Goal: Task Accomplishment & Management: Manage account settings

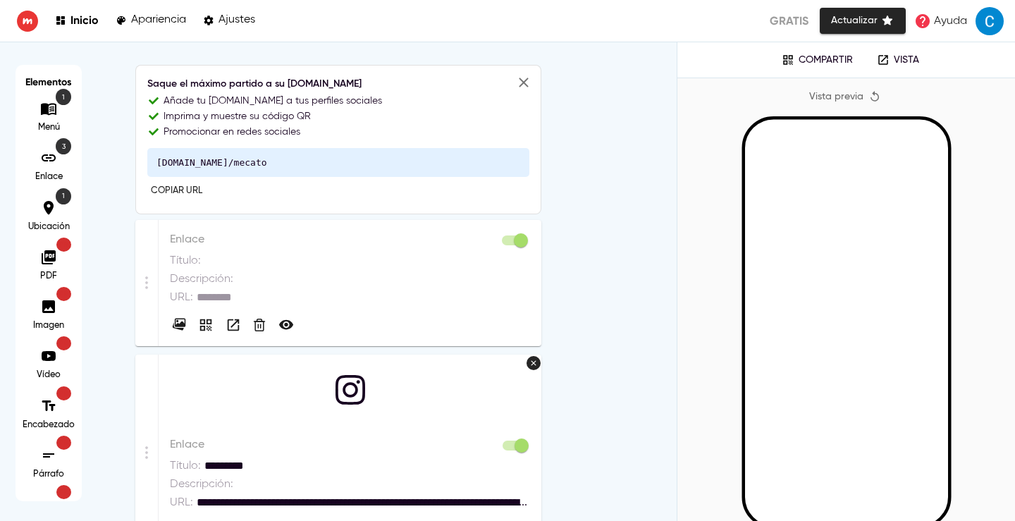
click at [167, 14] on p "Apariencia" at bounding box center [158, 19] width 55 height 13
select select "*******"
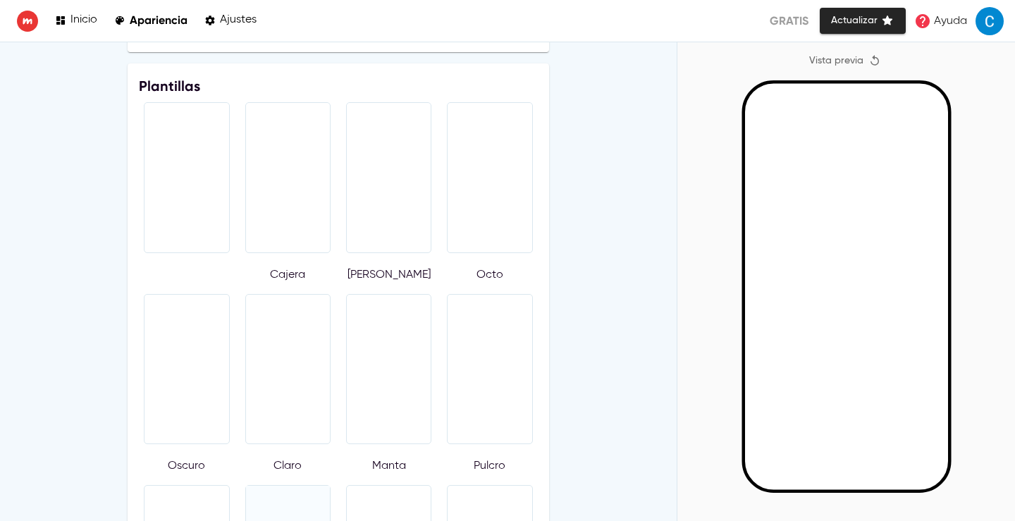
scroll to position [564, 0]
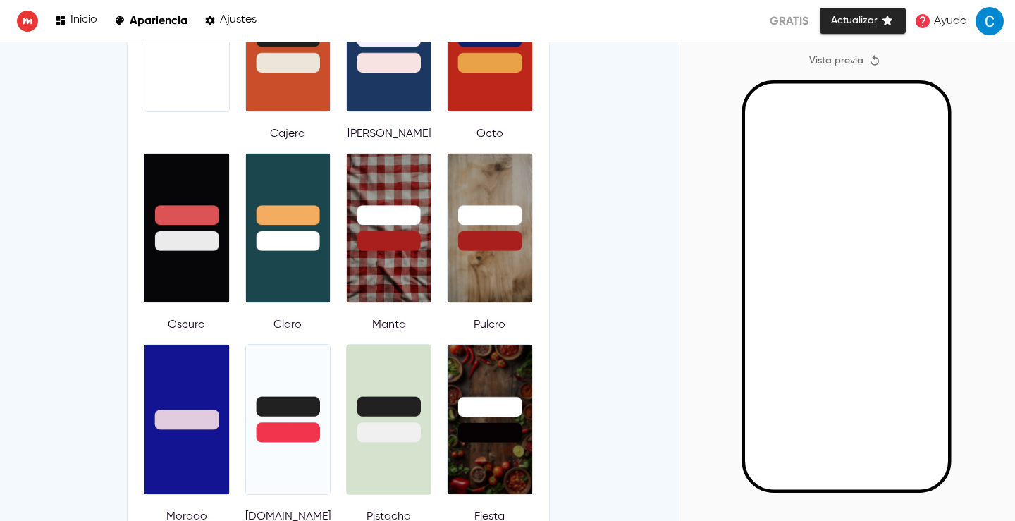
click at [278, 258] on div at bounding box center [288, 228] width 84 height 149
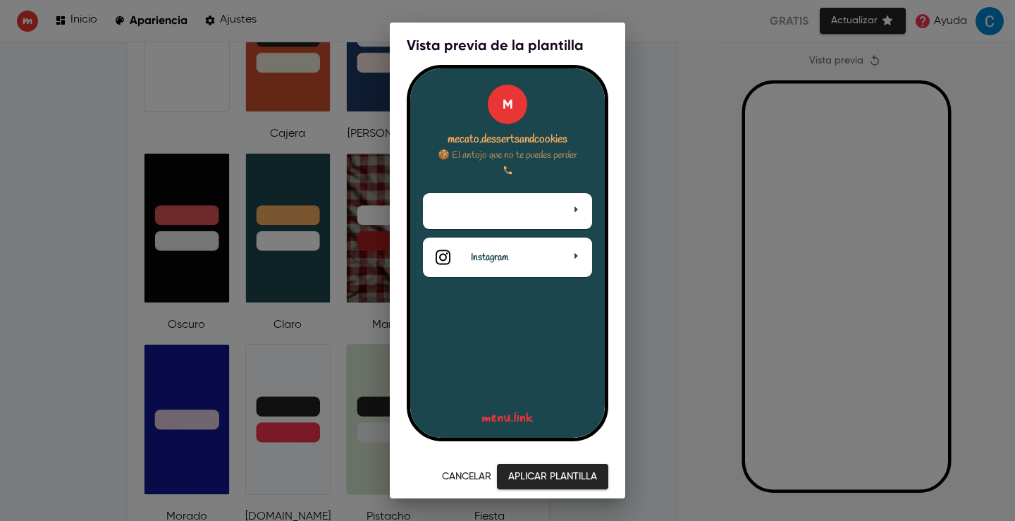
scroll to position [5, 0]
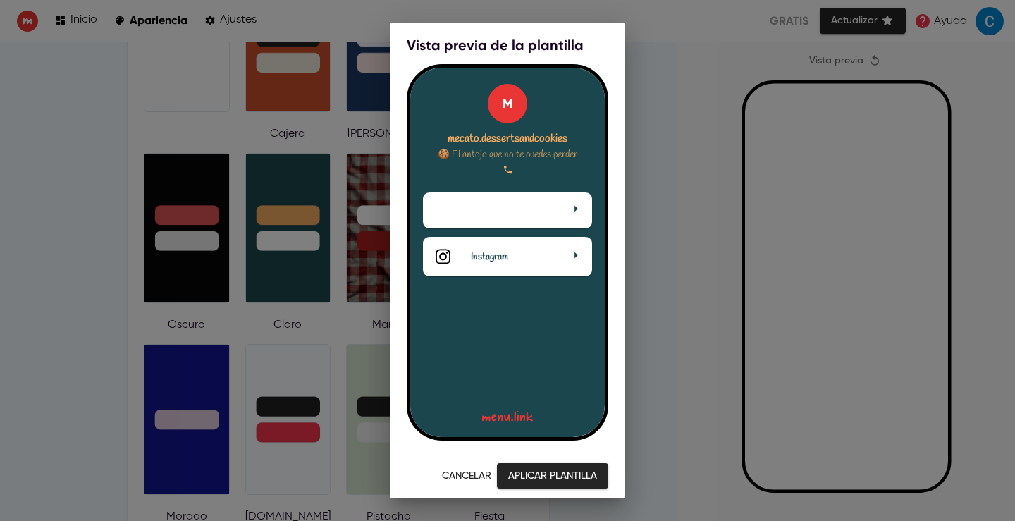
click at [665, 172] on div "Vista previa de la plantilla Cancelar Aplicar plantilla" at bounding box center [507, 260] width 1015 height 521
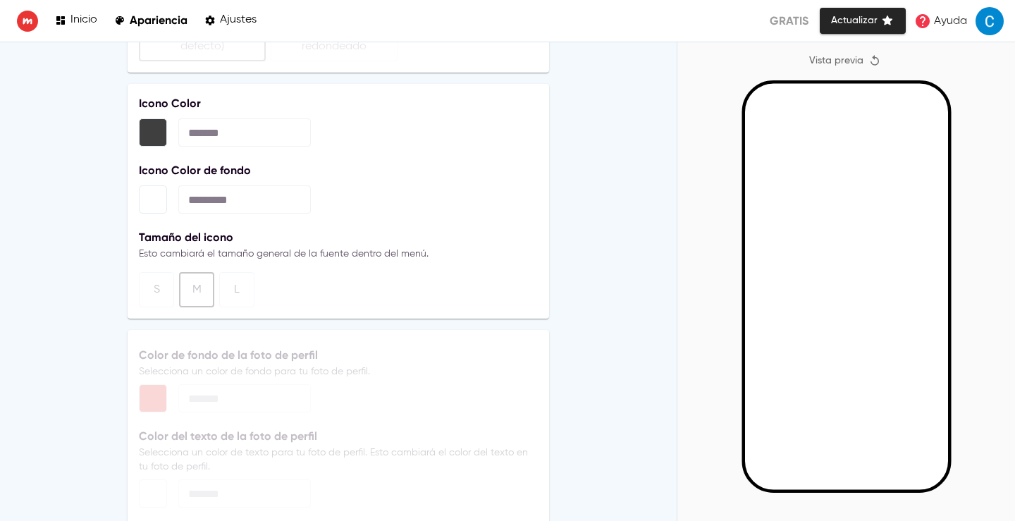
scroll to position [2906, 0]
